Goal: Find specific page/section: Find specific page/section

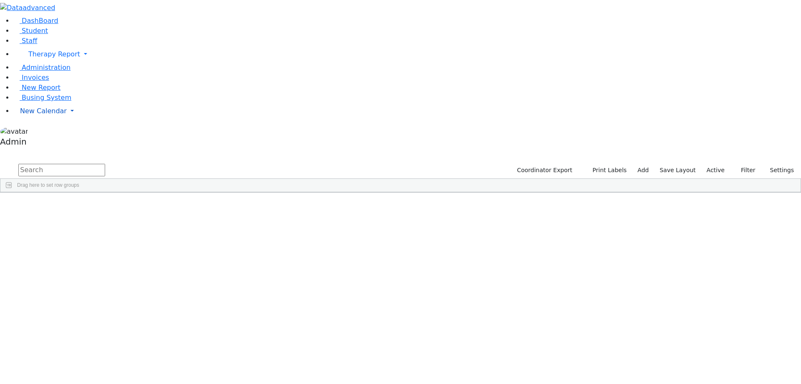
click at [37, 58] on span "New Calendar" at bounding box center [54, 54] width 52 height 8
click at [40, 131] on span "Calendar" at bounding box center [33, 128] width 30 height 8
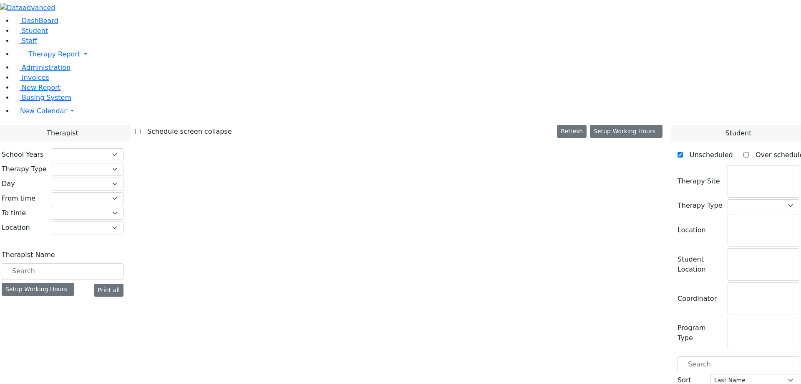
checkbox input "false"
select select "211"
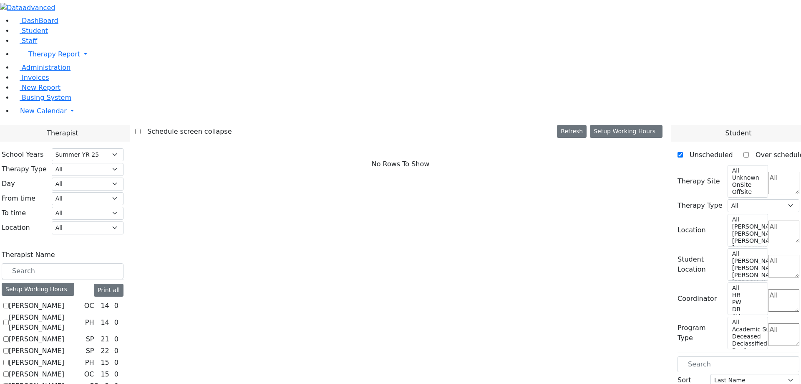
click at [64, 300] on label "[PERSON_NAME]" at bounding box center [37, 305] width 56 height 10
click at [9, 303] on input "[PERSON_NAME]" at bounding box center [5, 305] width 5 height 5
checkbox input "true"
select select "1"
